Goal: Navigation & Orientation: Understand site structure

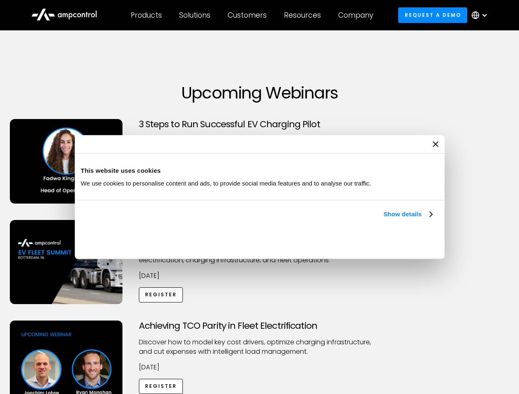
click at [383, 219] on link "Show details" at bounding box center [407, 215] width 48 height 10
click at [0, 0] on div "Necessary cookies help make a website usable by enabling basic functions like p…" at bounding box center [0, 0] width 0 height 0
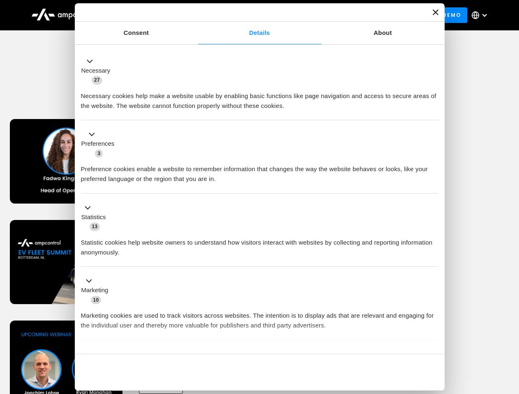
click at [510, 331] on div "Achieving TCO Parity in Fleet Electrification Discover how to model key cost dr…" at bounding box center [260, 385] width 516 height 129
click at [253, 15] on div "Customers" at bounding box center [247, 15] width 39 height 9
click at [146, 15] on div "Products" at bounding box center [146, 15] width 31 height 9
click at [195, 15] on div "Solutions" at bounding box center [194, 15] width 31 height 9
click at [249, 15] on div "Customers" at bounding box center [247, 15] width 39 height 9
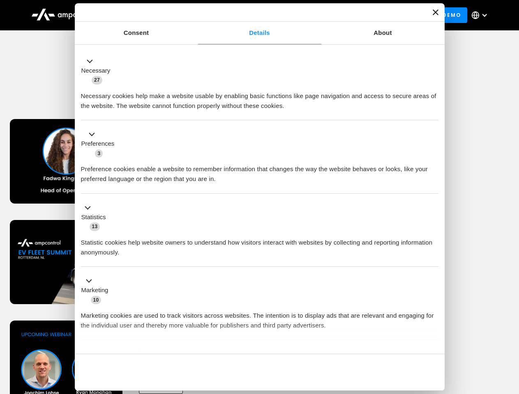
click at [304, 15] on div "Resources" at bounding box center [302, 15] width 37 height 9
click at [358, 15] on div "Company" at bounding box center [355, 15] width 35 height 9
click at [482, 15] on div at bounding box center [484, 15] width 7 height 7
